Goal: Download file/media

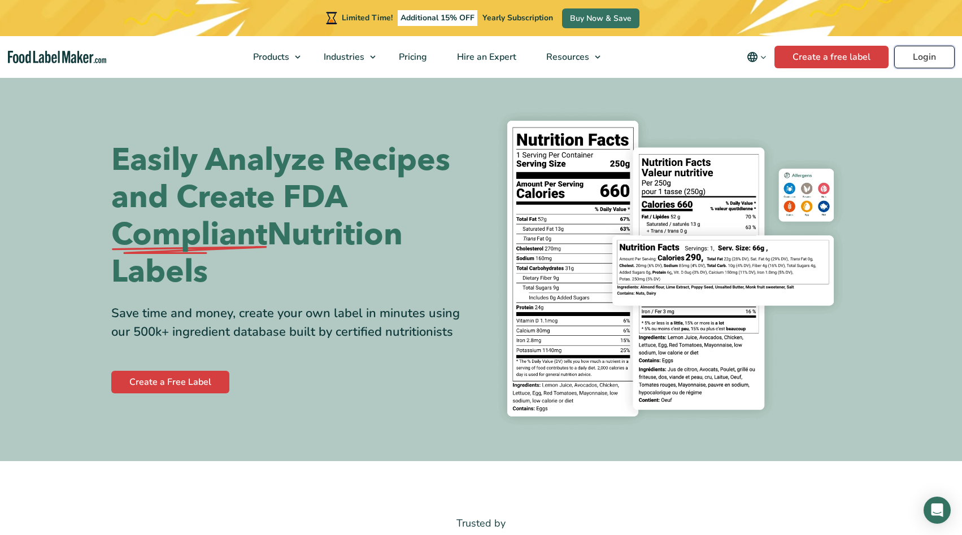
click at [927, 58] on link "Login" at bounding box center [924, 57] width 60 height 23
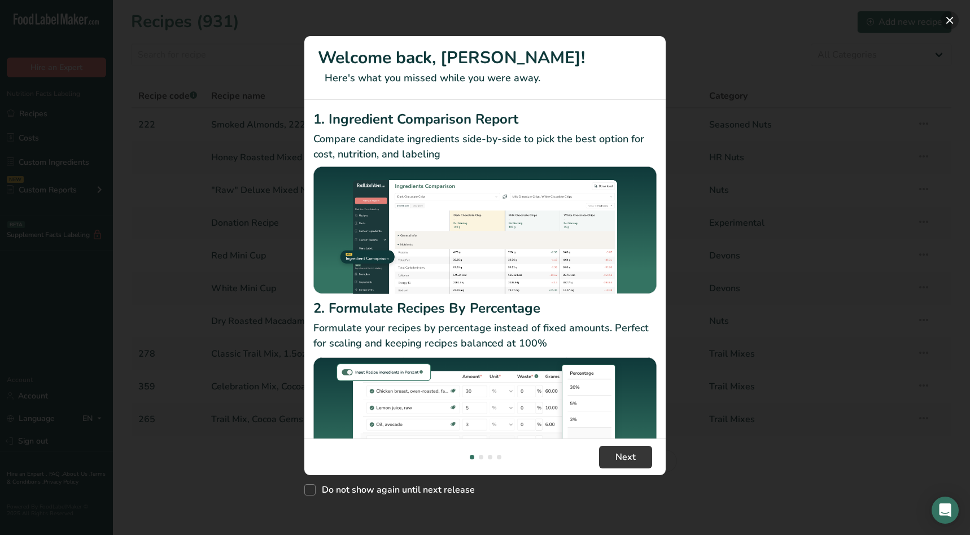
click at [947, 17] on button "New Features" at bounding box center [950, 20] width 18 height 18
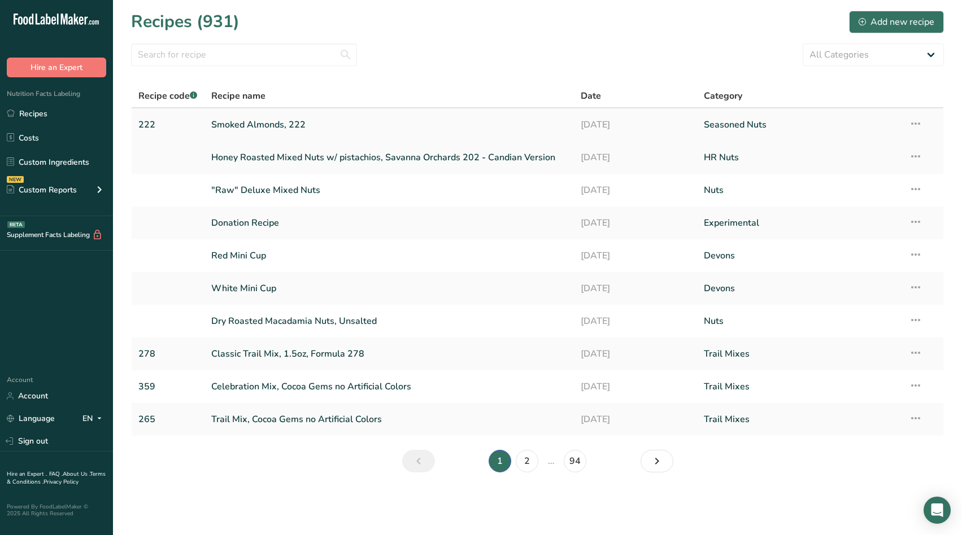
click at [268, 123] on link "Smoked Almonds, 222" at bounding box center [389, 125] width 356 height 24
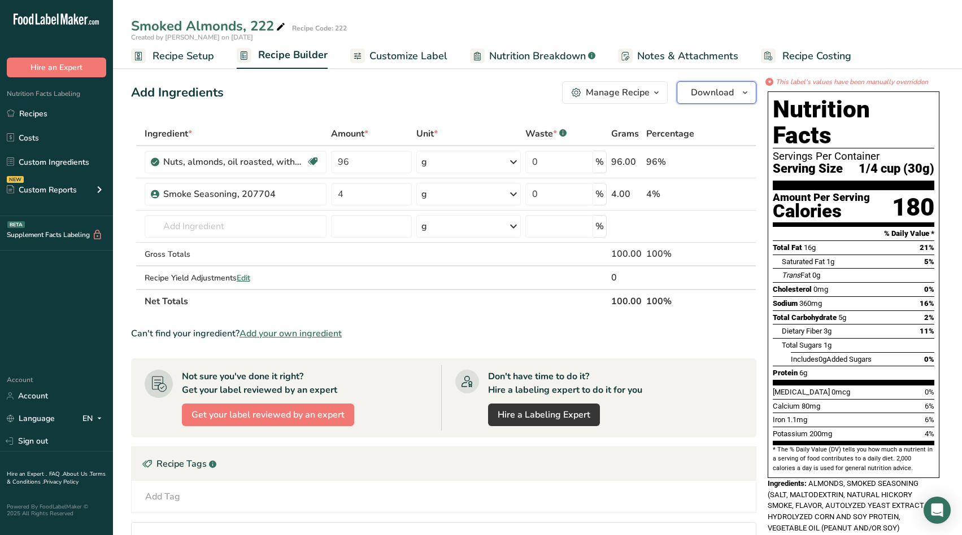
click at [742, 95] on icon "button" at bounding box center [744, 93] width 9 height 14
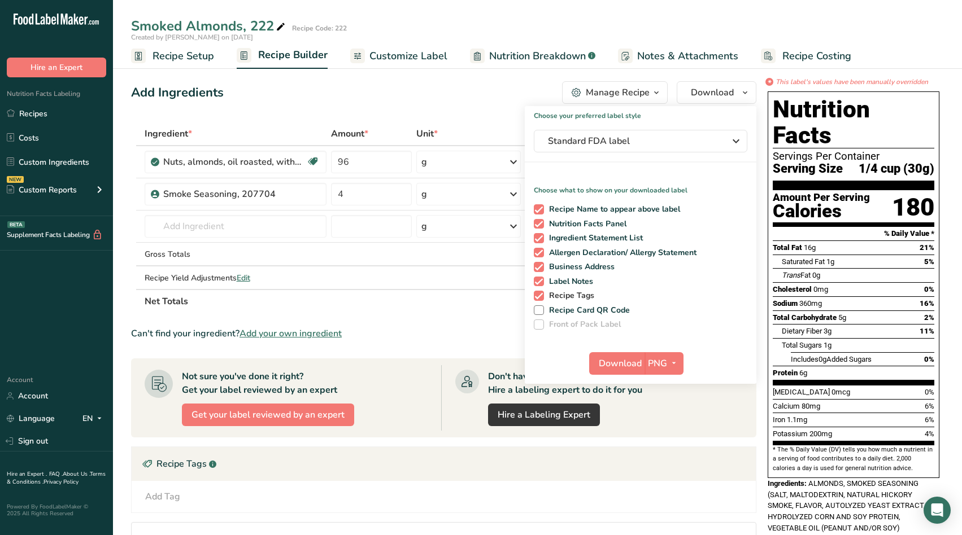
click at [539, 294] on span at bounding box center [539, 296] width 10 height 10
click at [539, 294] on input "Recipe Tags" at bounding box center [537, 295] width 7 height 7
checkbox input "false"
click at [538, 278] on span at bounding box center [539, 282] width 10 height 10
click at [538, 278] on input "Label Notes" at bounding box center [537, 281] width 7 height 7
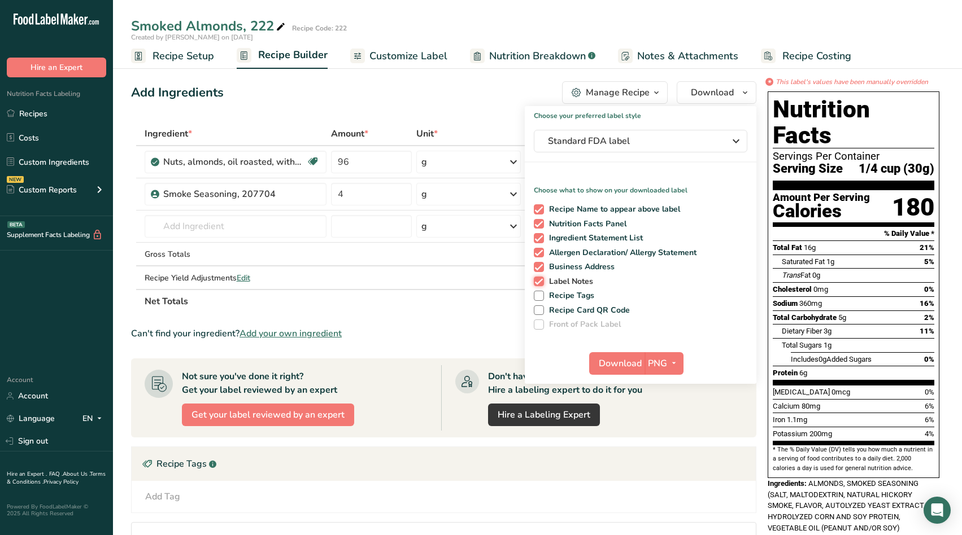
checkbox input "false"
click at [670, 365] on icon "button" at bounding box center [673, 363] width 9 height 14
click at [659, 441] on link "PDF" at bounding box center [665, 442] width 36 height 19
click at [613, 363] on span "Download" at bounding box center [620, 364] width 43 height 14
